Goal: Check status: Check status

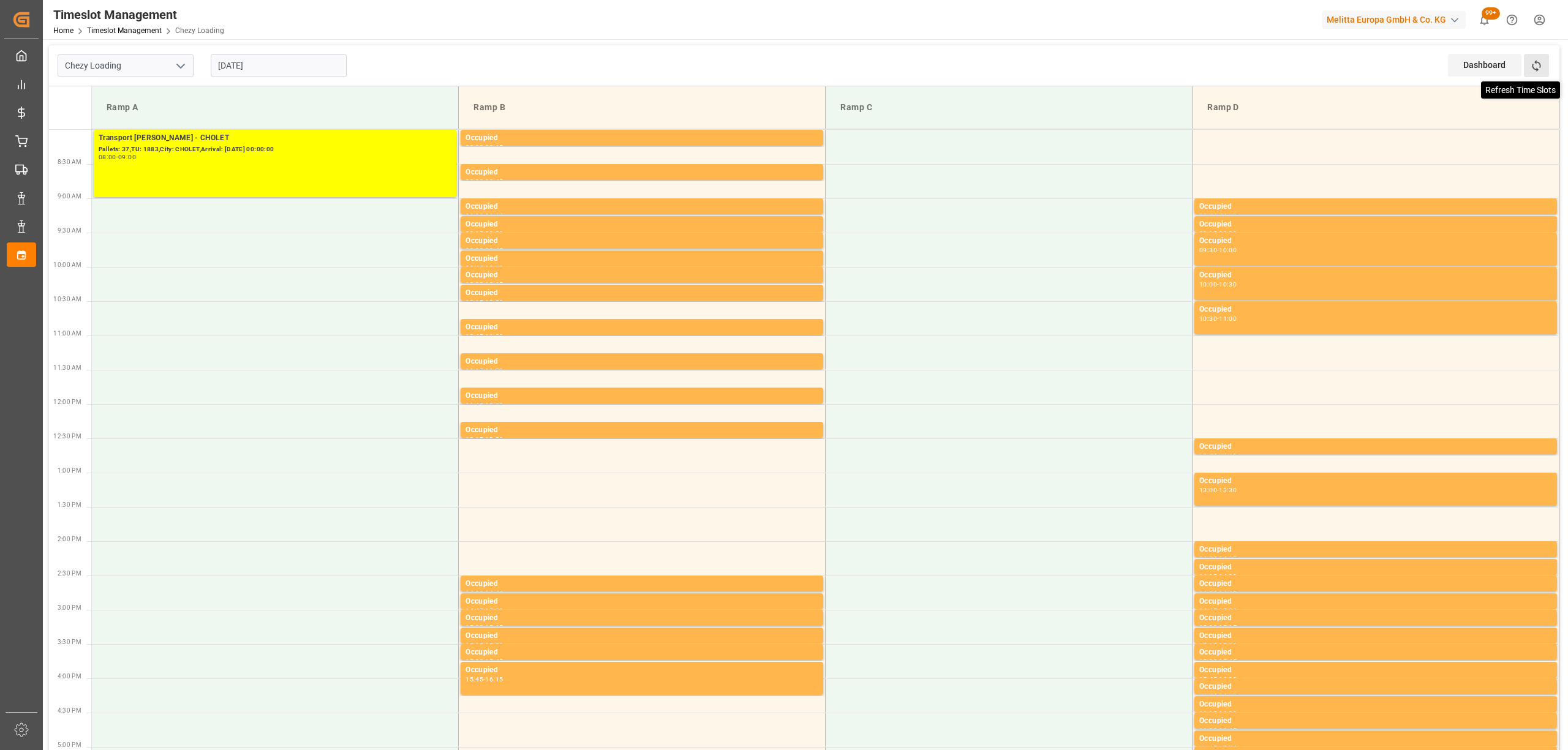
click at [1539, 67] on icon at bounding box center [1536, 65] width 9 height 12
